Goal: Task Accomplishment & Management: Complete application form

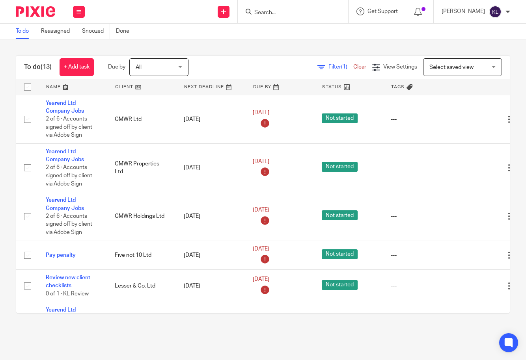
click at [284, 15] on input "Search" at bounding box center [289, 12] width 71 height 7
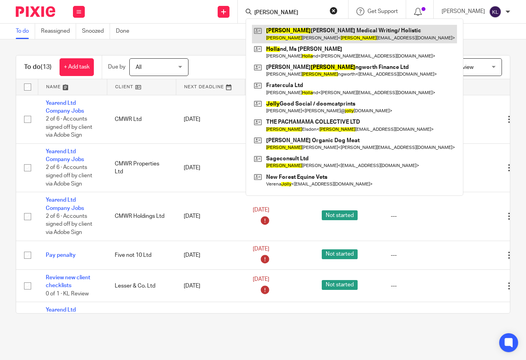
type input "holly"
click at [298, 38] on link at bounding box center [354, 34] width 205 height 18
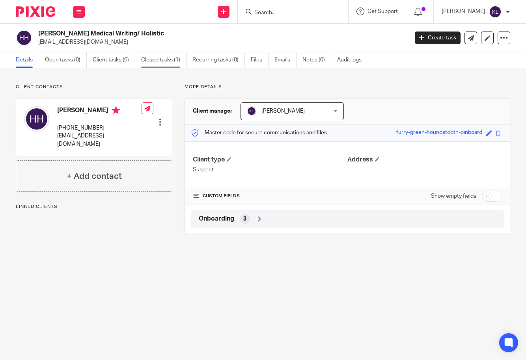
click at [170, 65] on link "Closed tasks (1)" at bounding box center [163, 59] width 45 height 15
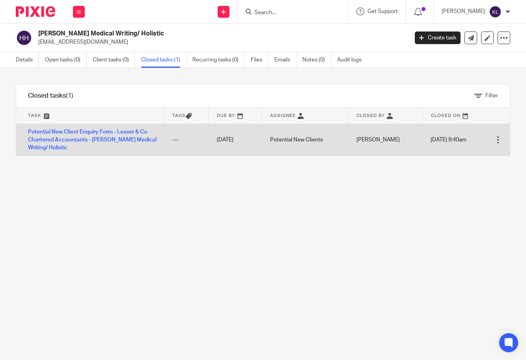
click at [490, 142] on td "Open Delete" at bounding box center [500, 140] width 20 height 32
click at [494, 141] on div at bounding box center [498, 140] width 8 height 8
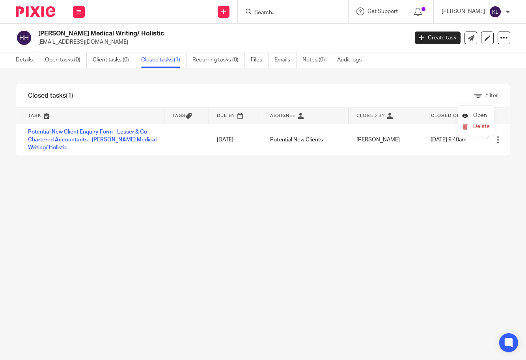
click at [477, 114] on span "Open" at bounding box center [480, 116] width 14 height 6
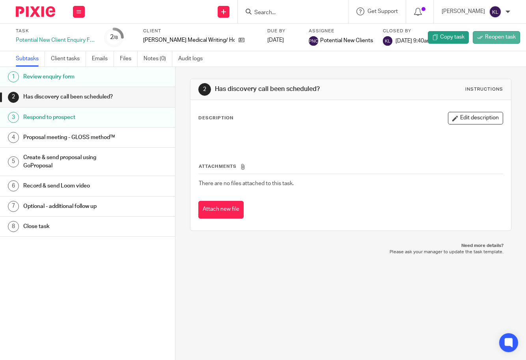
click at [477, 39] on icon at bounding box center [480, 37] width 6 height 6
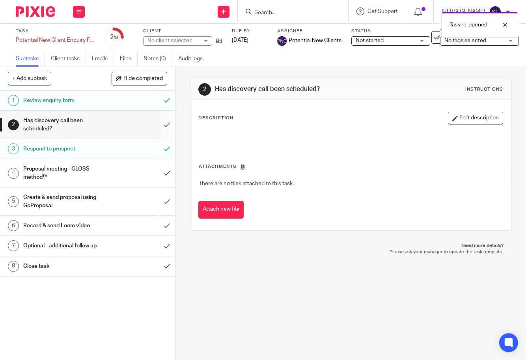
click at [156, 123] on input "submit" at bounding box center [87, 125] width 175 height 28
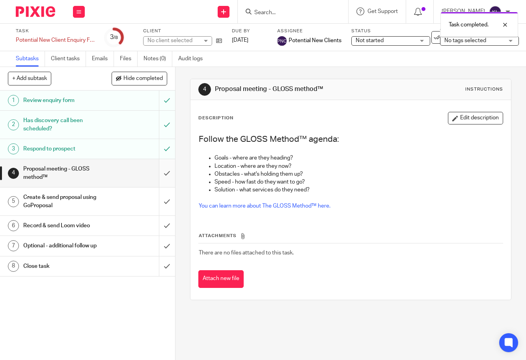
click at [159, 170] on input "submit" at bounding box center [87, 173] width 175 height 28
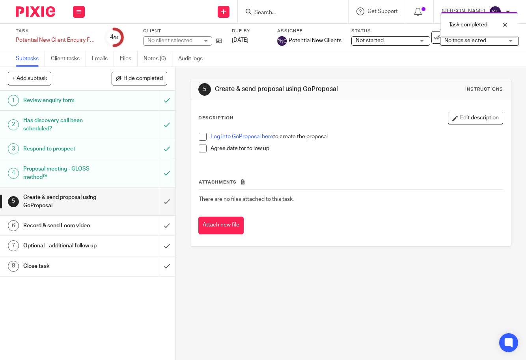
click at [158, 199] on input "submit" at bounding box center [87, 202] width 175 height 28
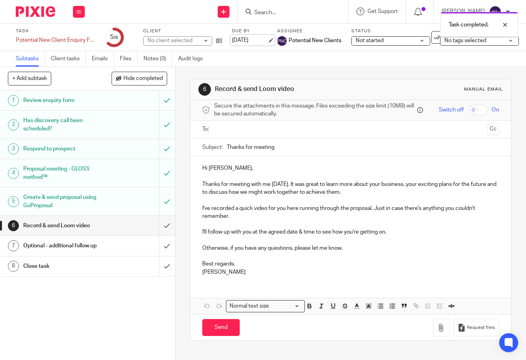
click at [252, 41] on link "11 Aug 2025" at bounding box center [249, 40] width 35 height 8
click at [81, 43] on div "Potential New Client Enquiry Form - Lesser & Co Chartered Accountants - Holly H…" at bounding box center [55, 40] width 79 height 8
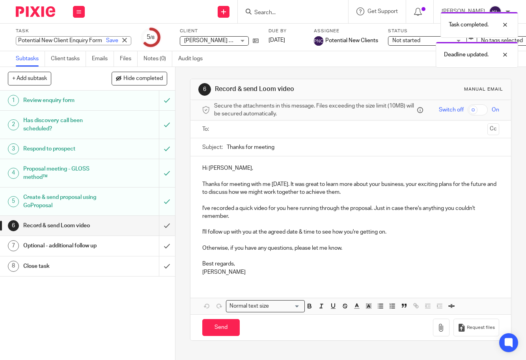
click at [84, 41] on input "Potential New Client Enquiry Form - Lesser & Co Chartered Accountants - Holly H…" at bounding box center [74, 40] width 116 height 9
click at [58, 45] on input "Potential New Client Enquiry Form - Lesser & Co Chartered Accountants - Holly H…" at bounding box center [74, 40] width 116 height 9
paste input "[PERSON_NAME] Services Ltd"
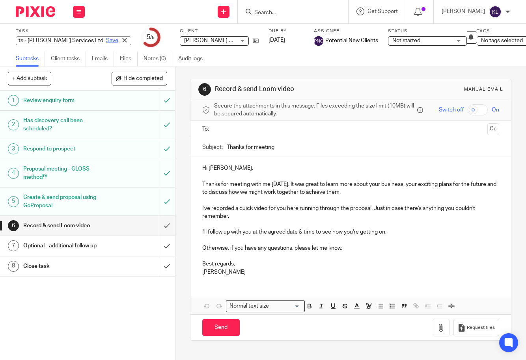
type input "Potential New Client Enquiry Form - Lesser & Co Chartered Accountants - Holly H…"
click at [106, 39] on link "Save" at bounding box center [112, 41] width 12 height 8
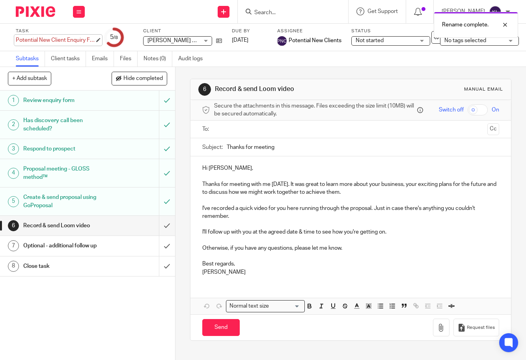
click at [66, 44] on div "Potential New Client Enquiry Form - Lesser & Co Chartered Accountants - Holly H…" at bounding box center [55, 40] width 79 height 8
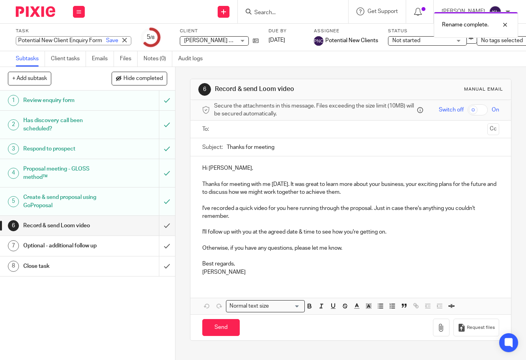
click at [65, 42] on input "Potential New Client Enquiry Form - Lesser & Co Chartered Accountants - Holly H…" at bounding box center [74, 40] width 116 height 9
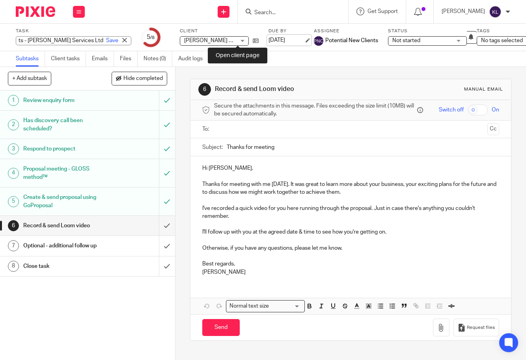
click at [238, 40] on div "Task Potential New Client Enquiry Form - Lesser & Co Chartered Accountants - Ho…" at bounding box center [222, 37] width 412 height 19
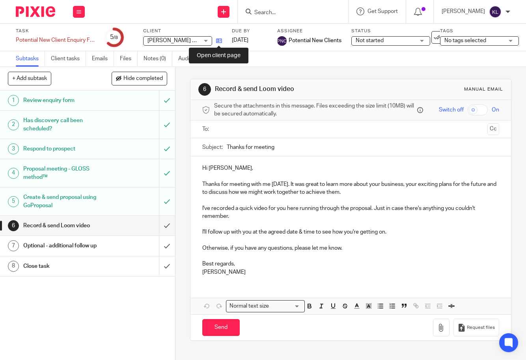
click at [217, 40] on icon at bounding box center [219, 41] width 6 height 6
click at [323, 15] on input "Search" at bounding box center [289, 12] width 71 height 7
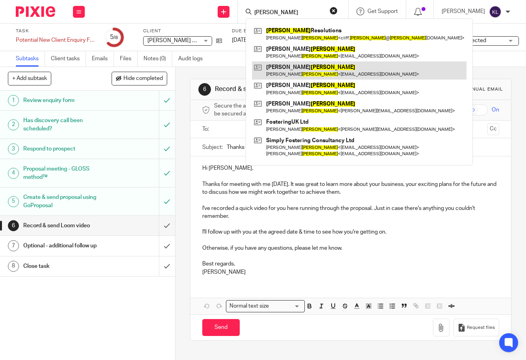
type input "johnson"
click at [310, 70] on link at bounding box center [359, 71] width 214 height 18
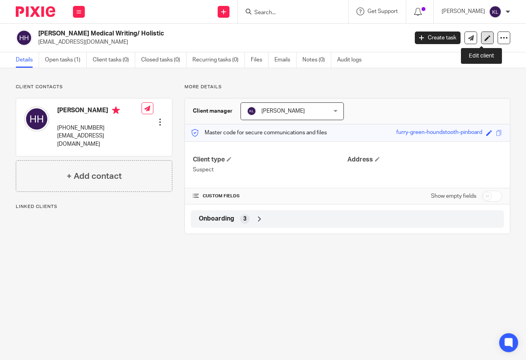
click at [485, 39] on icon at bounding box center [488, 38] width 6 height 6
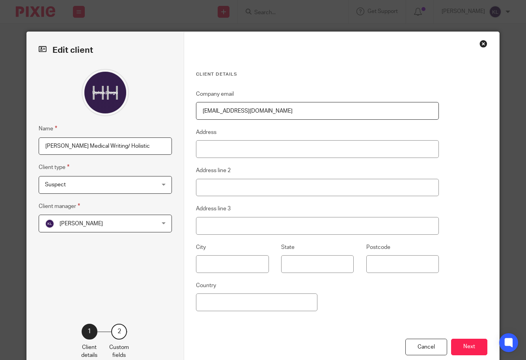
drag, startPoint x: 144, startPoint y: 145, endPoint x: -129, endPoint y: 112, distance: 274.8
click at [0, 112] on html "Work Email Clients Team Reports Settings Work Email Clients Team Reports Settin…" at bounding box center [263, 180] width 526 height 360
paste input "Services Ltd"
type input "[PERSON_NAME] Services Ltd"
click at [461, 349] on button "Next" at bounding box center [469, 347] width 36 height 17
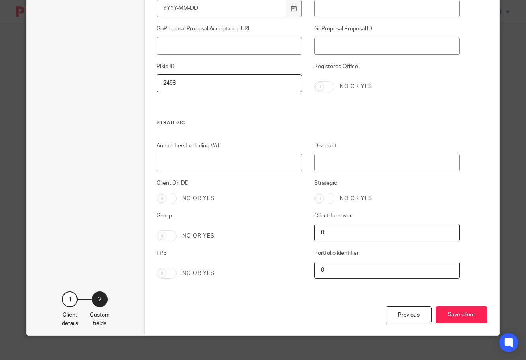
scroll to position [1556, 0]
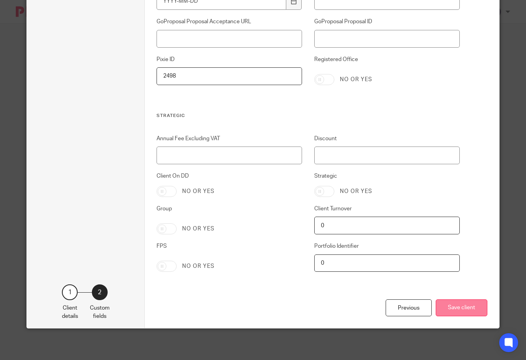
click at [455, 301] on button "Save client" at bounding box center [462, 308] width 52 height 17
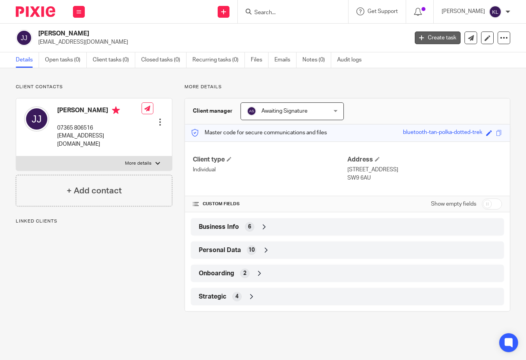
click at [422, 34] on link "Create task" at bounding box center [438, 38] width 46 height 13
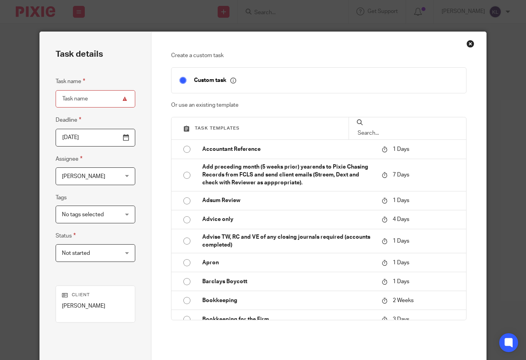
click at [371, 129] on input "text" at bounding box center [407, 133] width 101 height 9
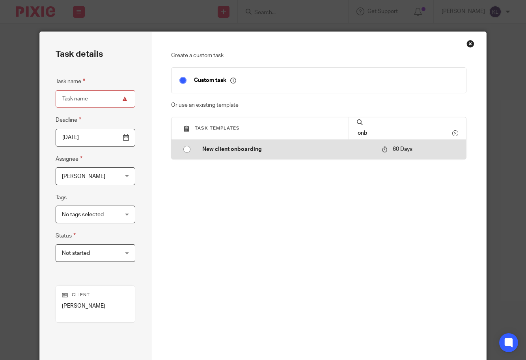
type input "onb"
click at [260, 149] on p "New client onboarding" at bounding box center [288, 149] width 172 height 8
type input "2025-10-14"
type input "New client onboarding"
checkbox input "false"
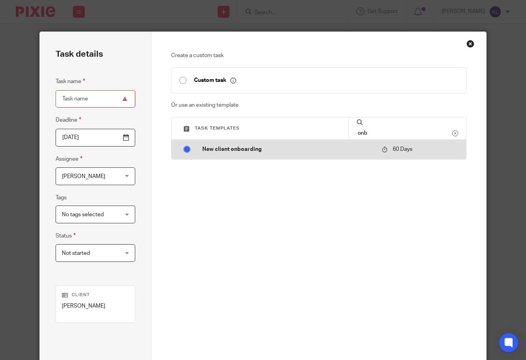
radio input "true"
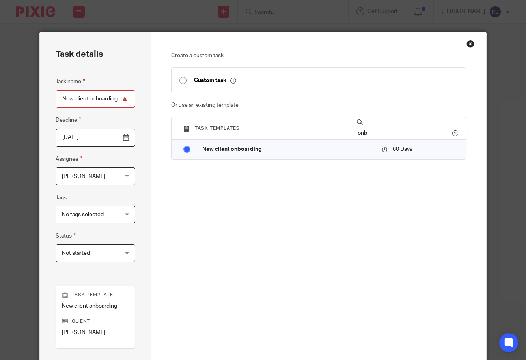
click at [92, 175] on span "[PERSON_NAME]" at bounding box center [91, 176] width 58 height 17
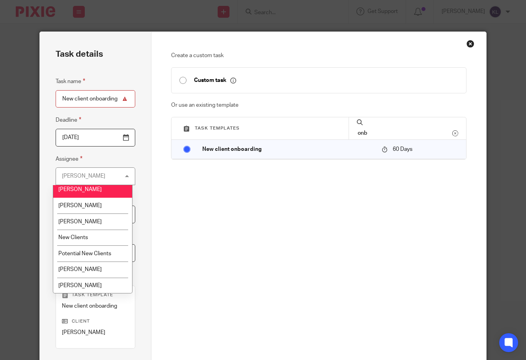
scroll to position [269, 0]
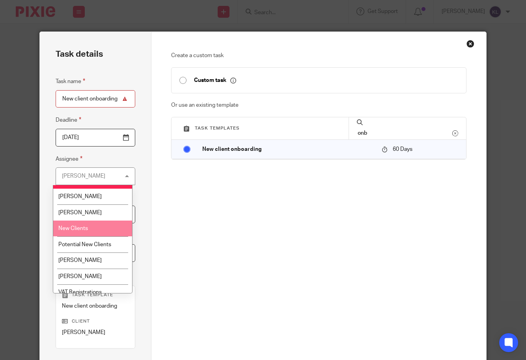
click at [90, 227] on li "New Clients" at bounding box center [92, 229] width 79 height 16
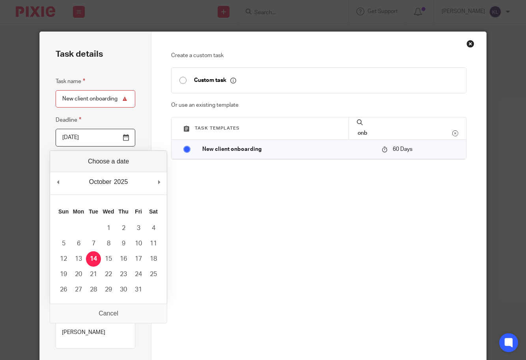
click at [123, 138] on input "2025-10-14" at bounding box center [96, 138] width 80 height 18
type input "2026-04-06"
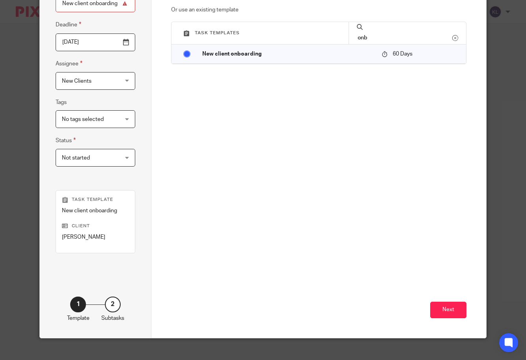
scroll to position [105, 0]
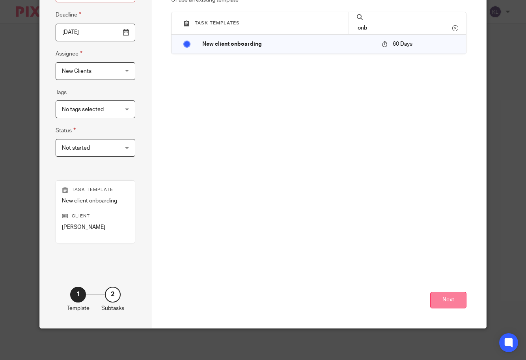
click at [450, 305] on button "Next" at bounding box center [448, 300] width 36 height 17
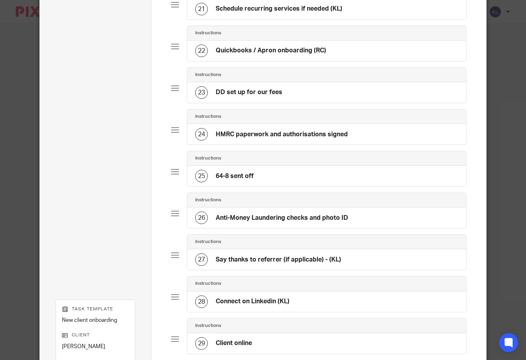
scroll to position [1013, 0]
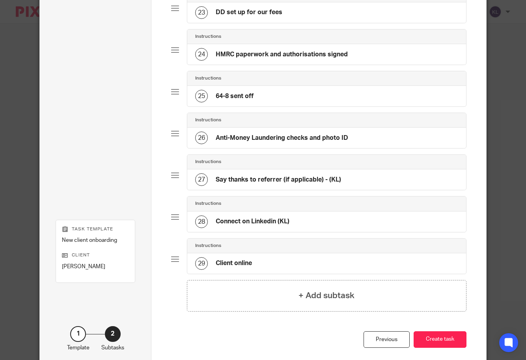
click at [436, 349] on div "Previous Create task" at bounding box center [318, 350] width 295 height 37
click at [436, 344] on button "Create task" at bounding box center [440, 340] width 53 height 17
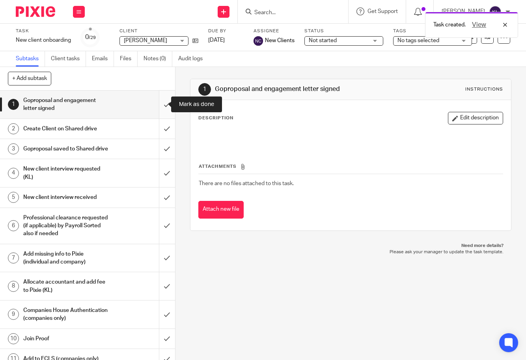
click at [158, 97] on input "submit" at bounding box center [87, 105] width 175 height 28
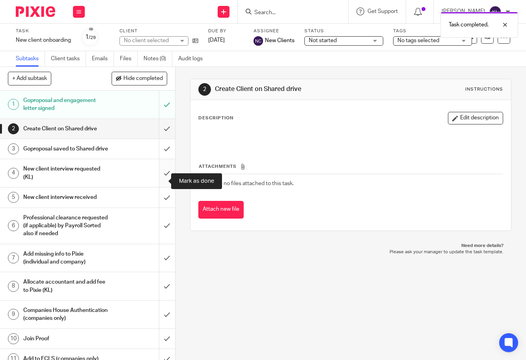
click at [155, 179] on input "submit" at bounding box center [87, 173] width 175 height 28
click at [159, 201] on input "submit" at bounding box center [87, 198] width 175 height 20
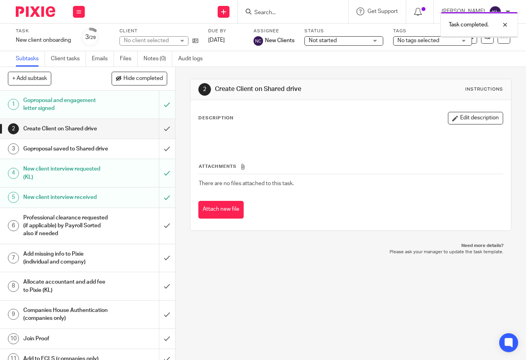
click at [157, 229] on input "submit" at bounding box center [87, 226] width 175 height 36
click at [160, 263] on input "submit" at bounding box center [87, 258] width 175 height 28
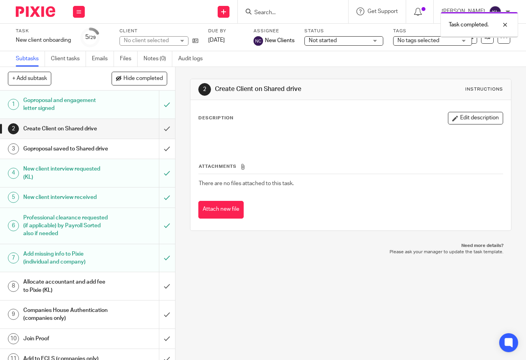
click at [158, 293] on input "submit" at bounding box center [87, 286] width 175 height 28
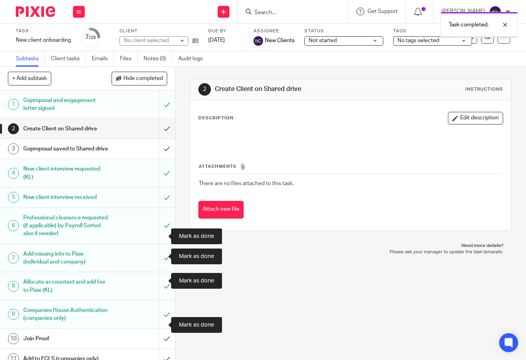
scroll to position [197, 0]
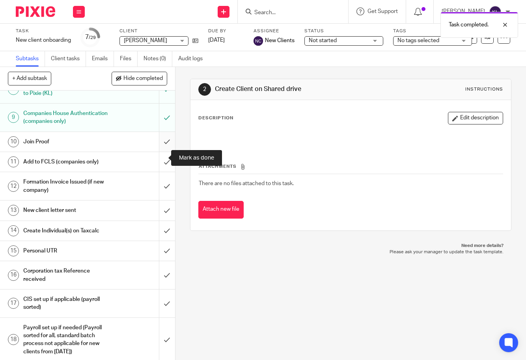
click at [159, 152] on input "submit" at bounding box center [87, 142] width 175 height 20
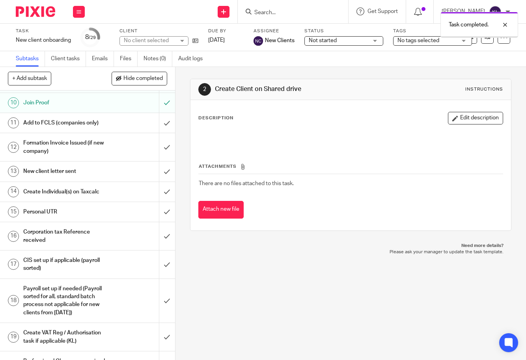
scroll to position [237, 0]
click at [159, 156] on input "submit" at bounding box center [87, 147] width 175 height 28
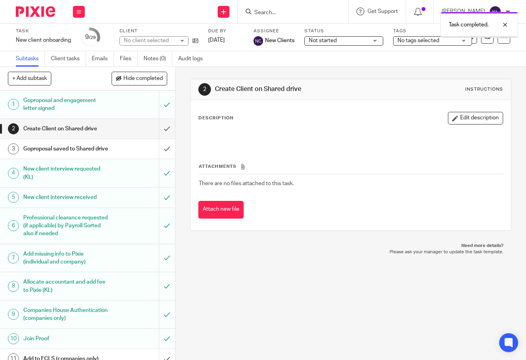
scroll to position [197, 0]
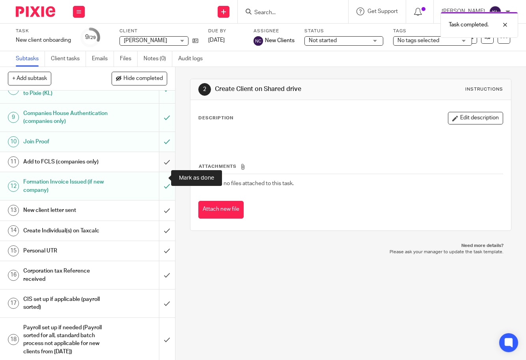
click at [161, 172] on input "submit" at bounding box center [87, 162] width 175 height 20
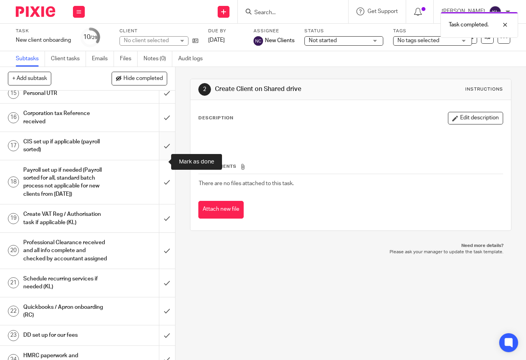
scroll to position [315, 0]
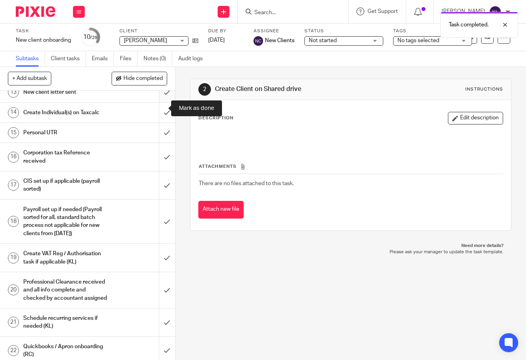
click at [157, 102] on input "submit" at bounding box center [87, 92] width 175 height 20
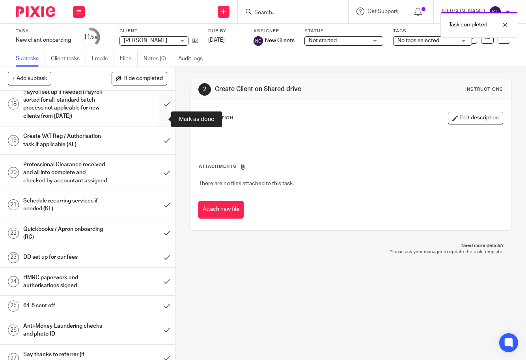
scroll to position [434, 0]
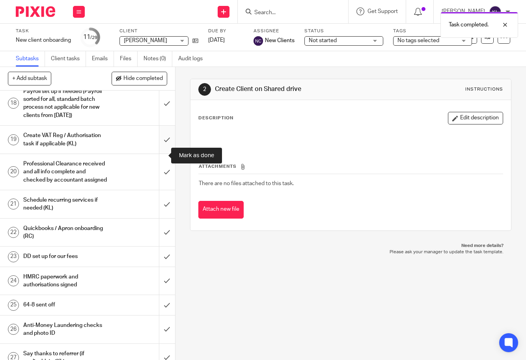
click at [157, 151] on input "submit" at bounding box center [87, 140] width 175 height 28
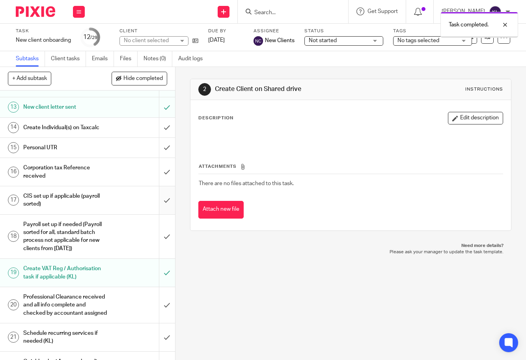
scroll to position [315, 0]
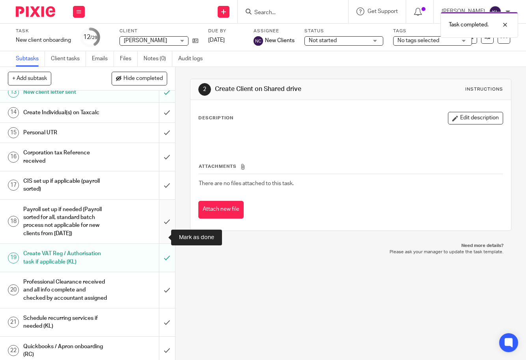
click at [162, 239] on input "submit" at bounding box center [87, 222] width 175 height 44
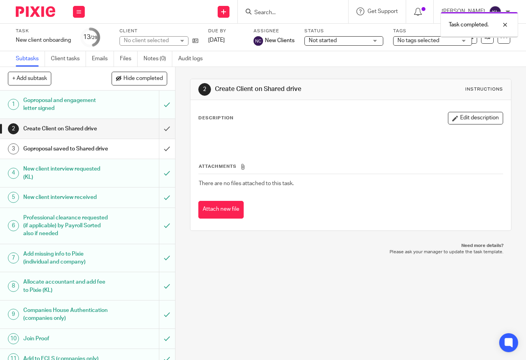
scroll to position [315, 0]
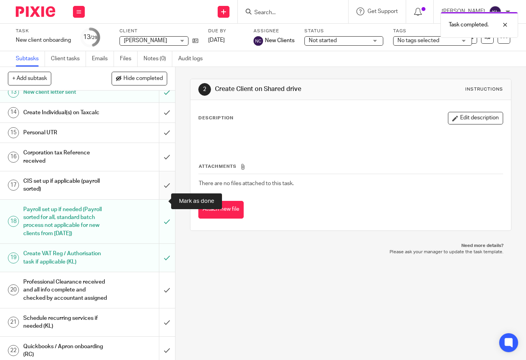
click at [163, 194] on input "submit" at bounding box center [87, 186] width 175 height 28
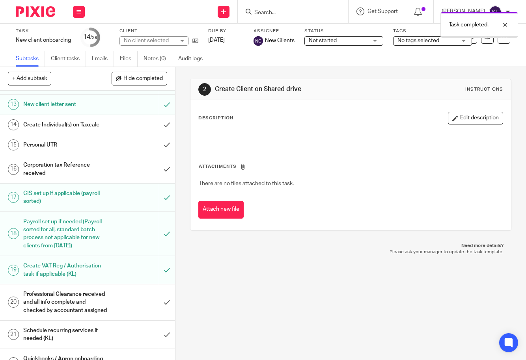
scroll to position [355, 0]
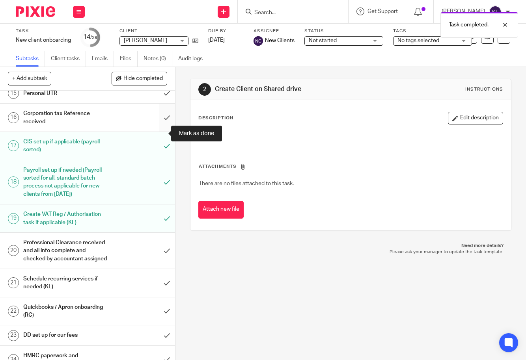
click at [160, 132] on input "submit" at bounding box center [87, 118] width 175 height 28
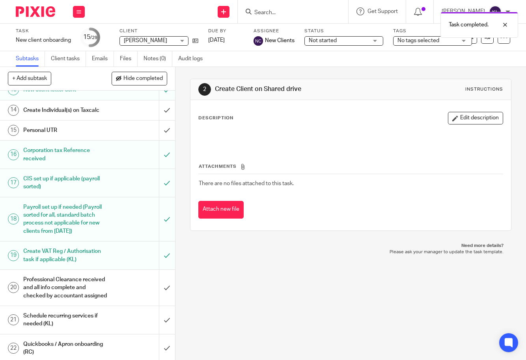
scroll to position [434, 0]
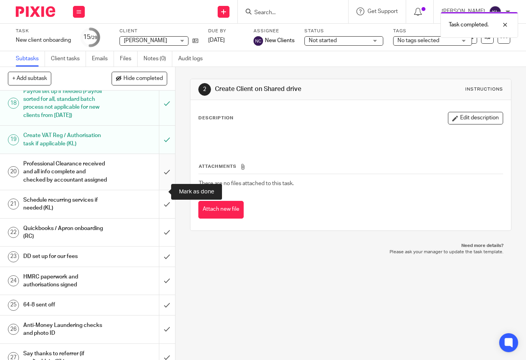
click at [164, 190] on input "submit" at bounding box center [87, 172] width 175 height 36
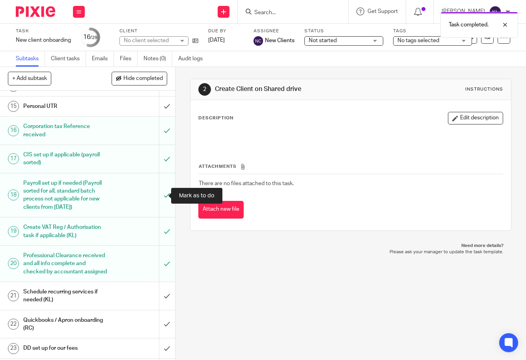
scroll to position [394, 0]
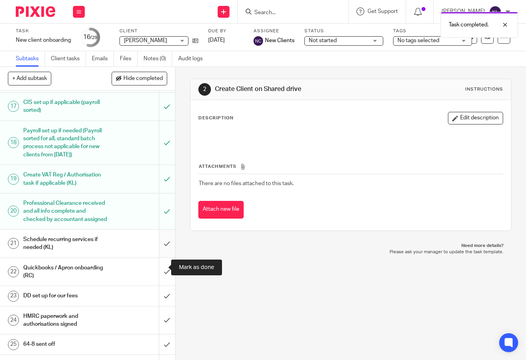
click at [156, 258] on input "submit" at bounding box center [87, 244] width 175 height 28
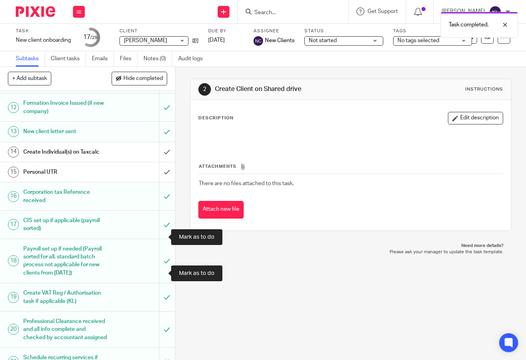
scroll to position [394, 0]
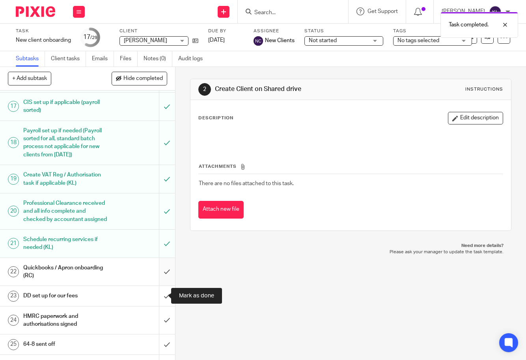
click at [165, 286] on input "submit" at bounding box center [87, 272] width 175 height 28
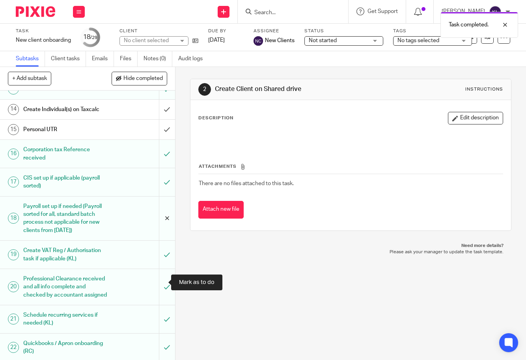
scroll to position [394, 0]
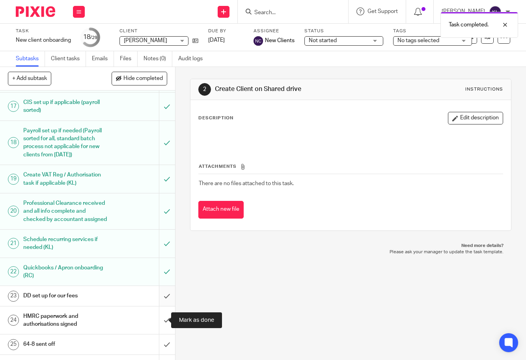
click at [160, 306] on input "submit" at bounding box center [87, 296] width 175 height 20
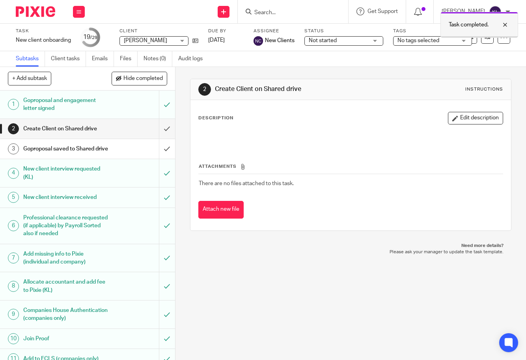
click at [507, 24] on div at bounding box center [499, 24] width 21 height 9
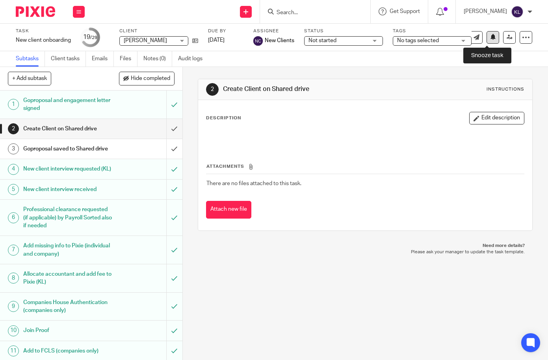
click at [487, 35] on button at bounding box center [493, 37] width 13 height 13
